Goal: Find specific page/section: Find specific page/section

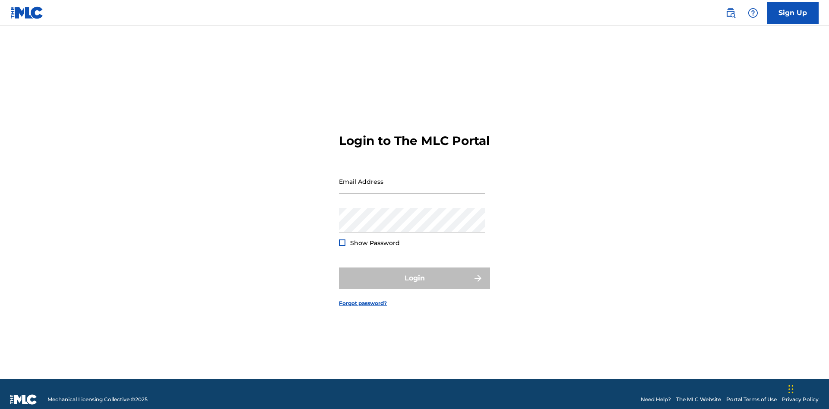
scroll to position [11, 0]
click at [412, 177] on input "Email Address" at bounding box center [412, 181] width 146 height 25
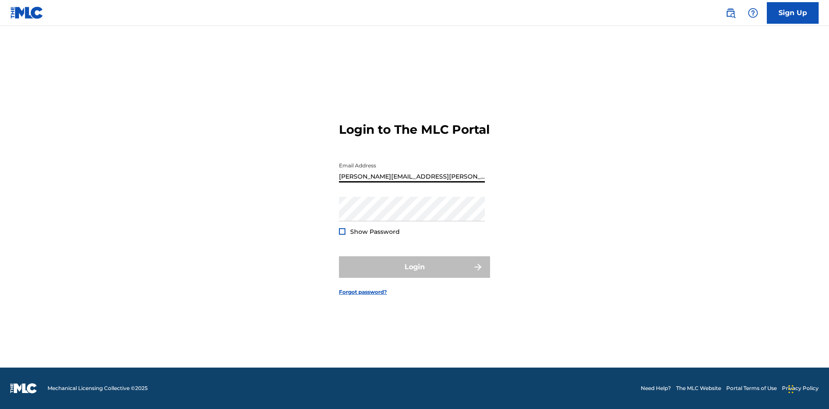
type input "[PERSON_NAME][EMAIL_ADDRESS][PERSON_NAME][DOMAIN_NAME]"
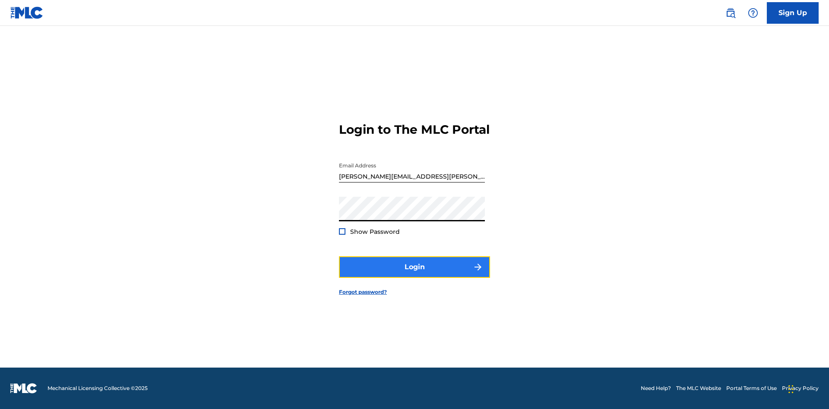
click at [414, 274] on button "Login" at bounding box center [414, 267] width 151 height 22
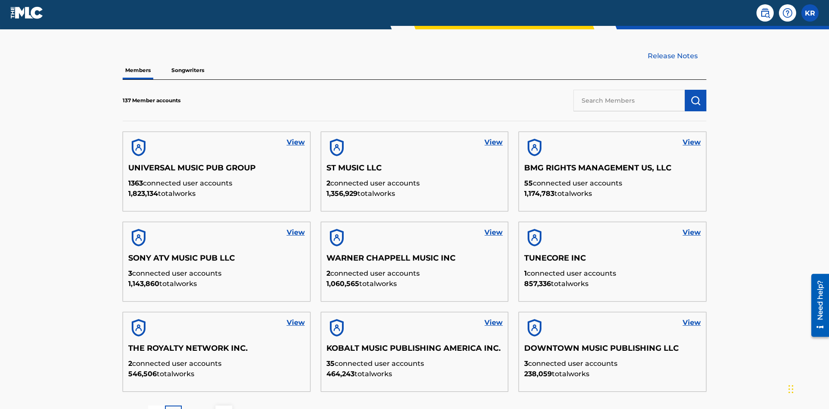
click at [629, 90] on input "text" at bounding box center [628, 101] width 111 height 22
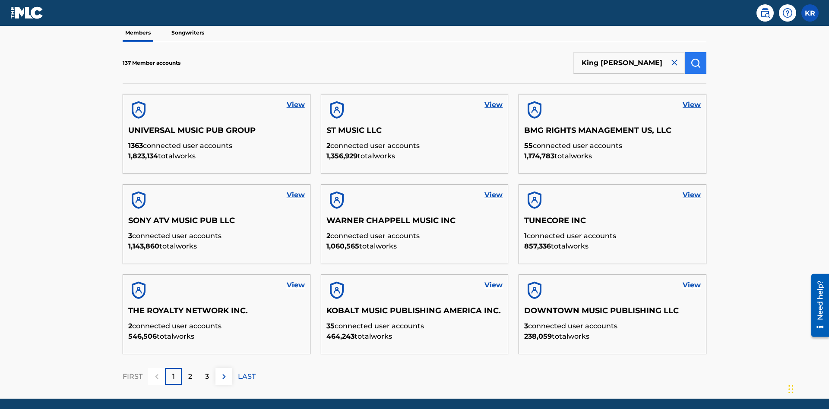
type input "King [PERSON_NAME]"
click at [695, 58] on img "submit" at bounding box center [695, 63] width 10 height 10
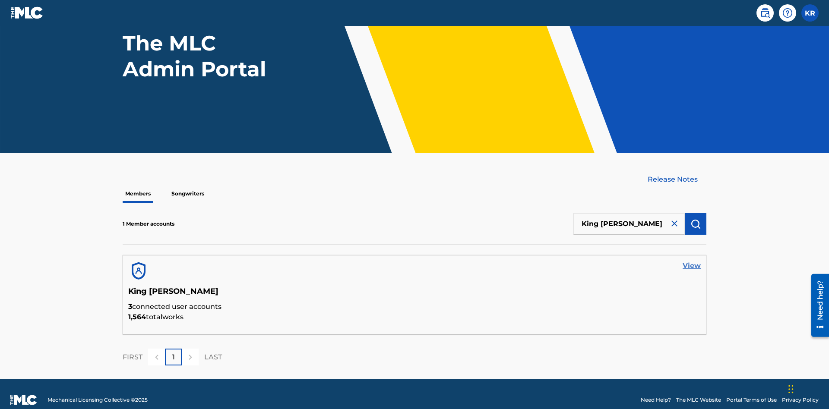
click at [691, 261] on link "View" at bounding box center [691, 266] width 18 height 10
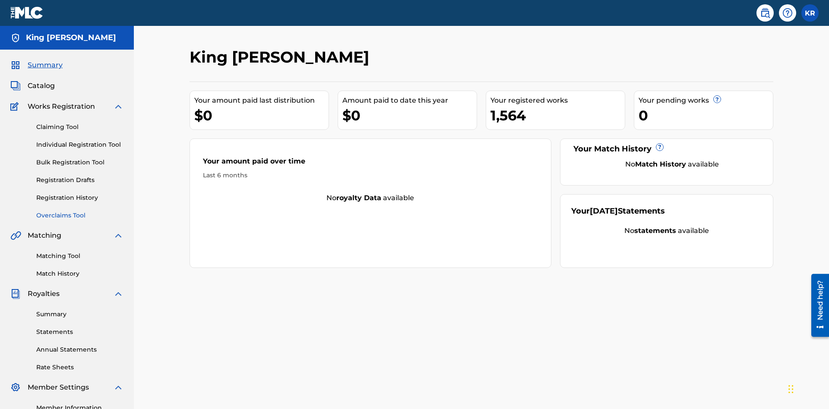
click at [80, 211] on link "Overclaims Tool" at bounding box center [79, 215] width 87 height 9
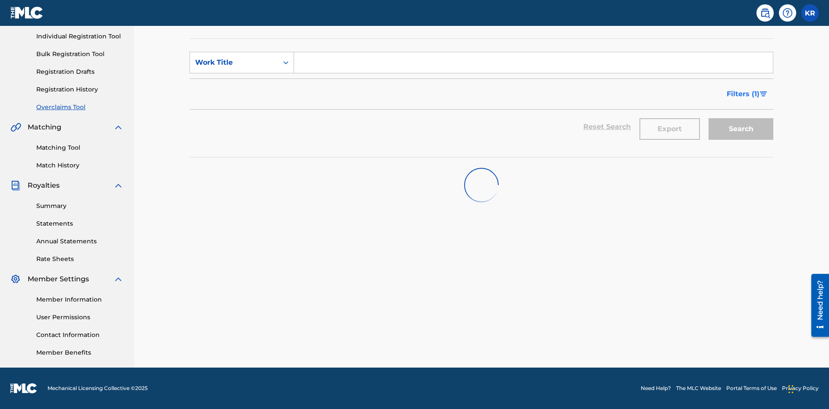
click at [742, 89] on span "Filters ( 1 )" at bounding box center [742, 94] width 33 height 10
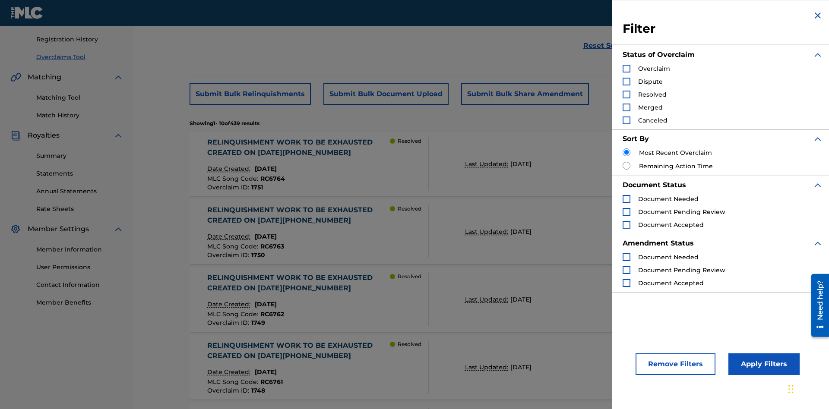
click at [626, 69] on div "Search Form" at bounding box center [626, 69] width 8 height 8
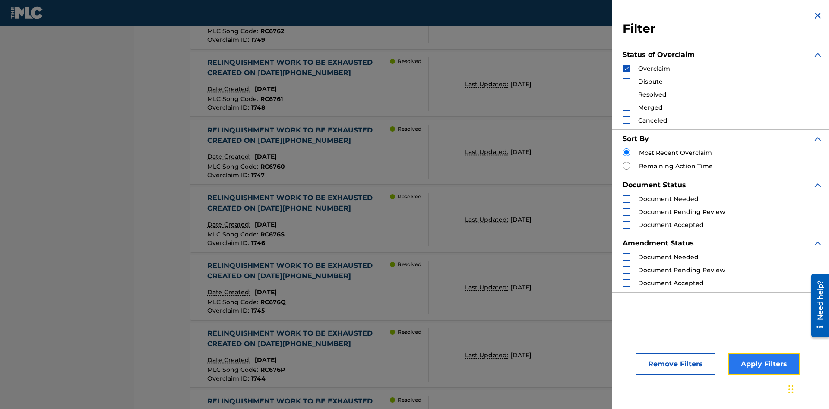
click at [762, 364] on button "Apply Filters" at bounding box center [763, 364] width 71 height 22
